Goal: Navigation & Orientation: Go to known website

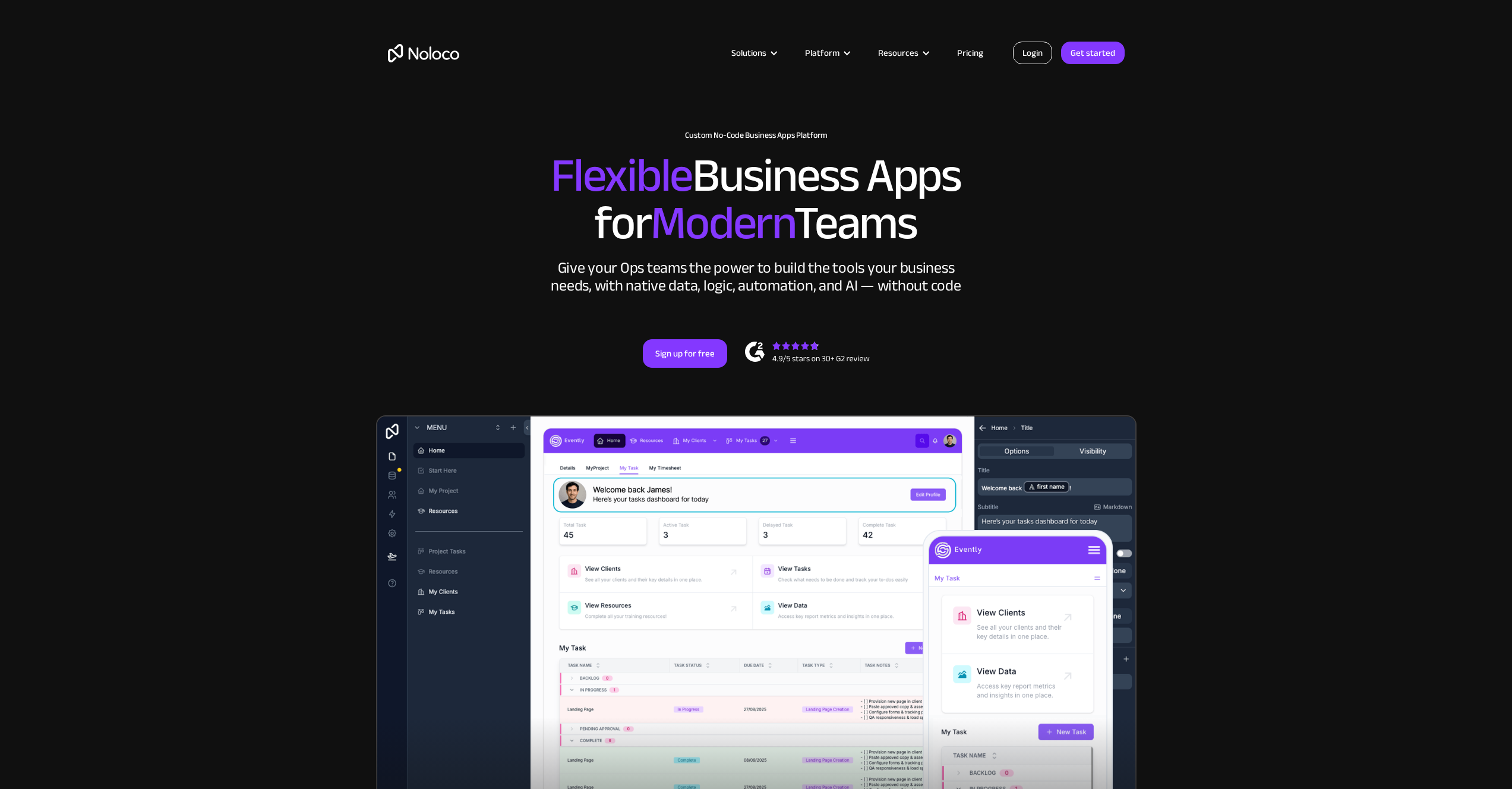
click at [1046, 57] on link "Login" at bounding box center [1032, 53] width 39 height 23
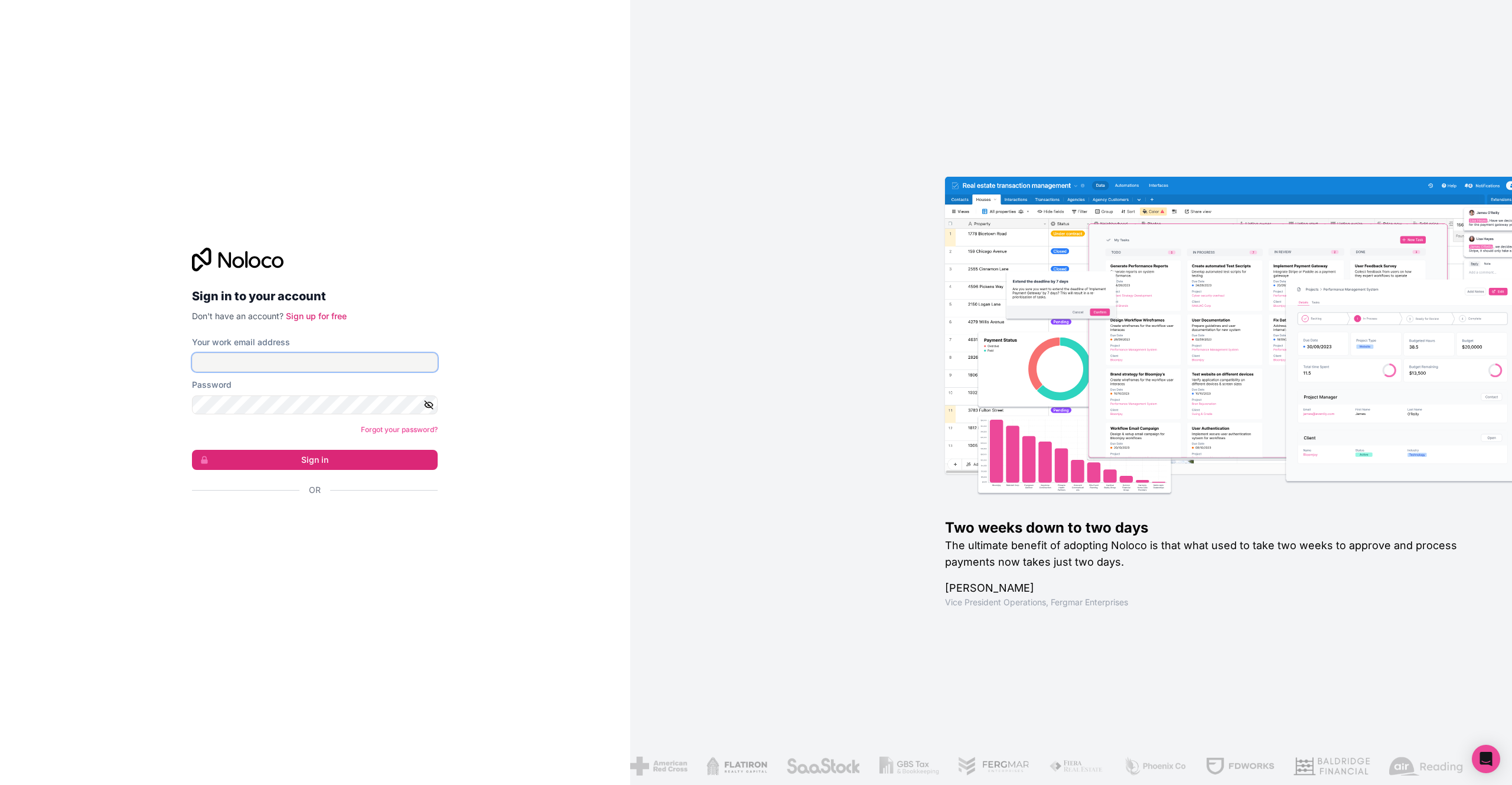
click at [263, 364] on input "Your work email address" at bounding box center [314, 362] width 246 height 19
type input "[PERSON_NAME][EMAIL_ADDRESS][PERSON_NAME][DOMAIN_NAME]"
click at [311, 465] on button "Sign in" at bounding box center [314, 459] width 246 height 20
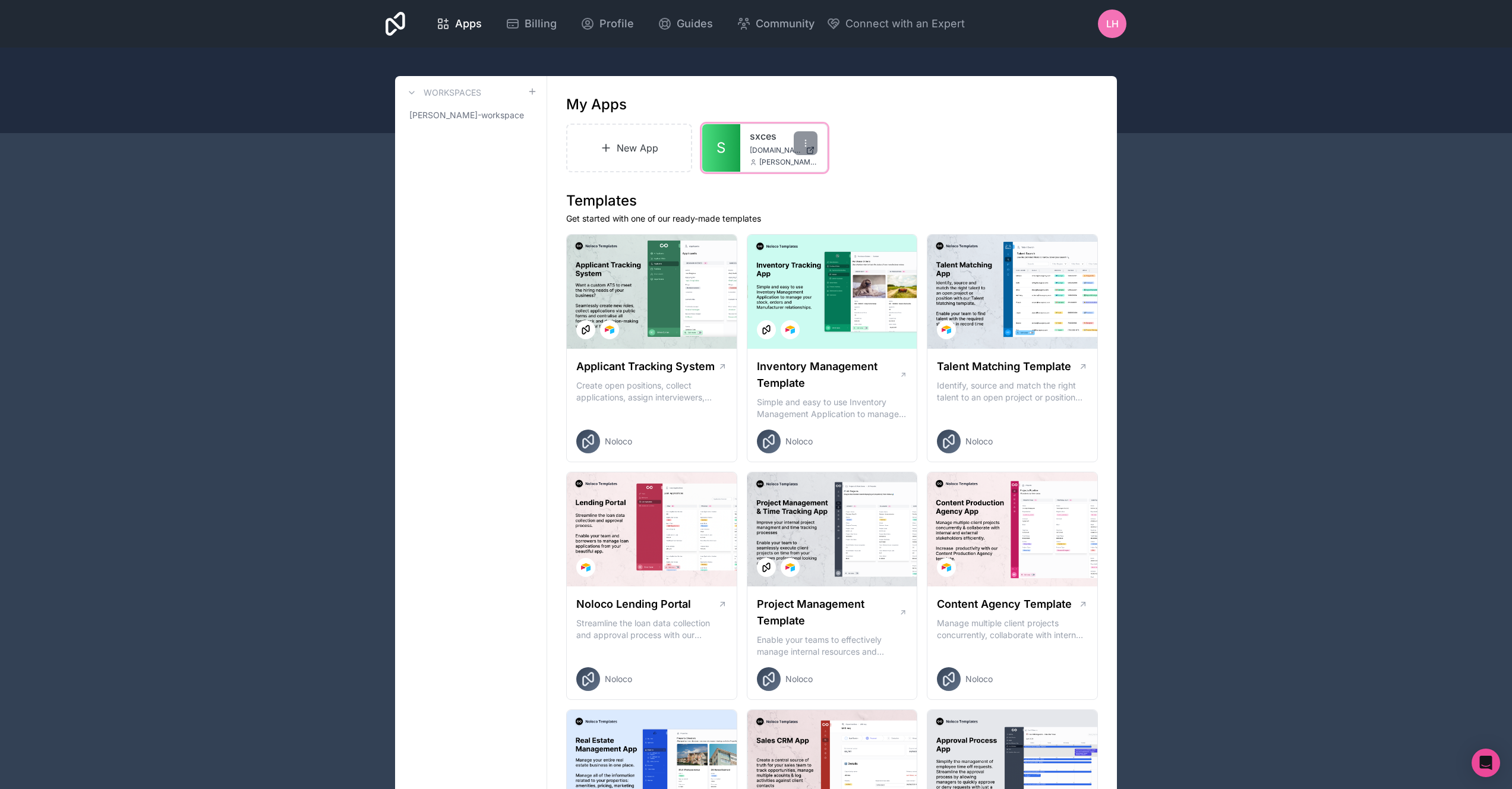
click at [748, 152] on div "sxces [DOMAIN_NAME] [PERSON_NAME][DOMAIN_NAME][EMAIL_ADDRESS][PERSON_NAME][DOMA…" at bounding box center [783, 148] width 87 height 48
click at [765, 138] on link "sxces" at bounding box center [783, 135] width 68 height 14
